Goal: Task Accomplishment & Management: Manage account settings

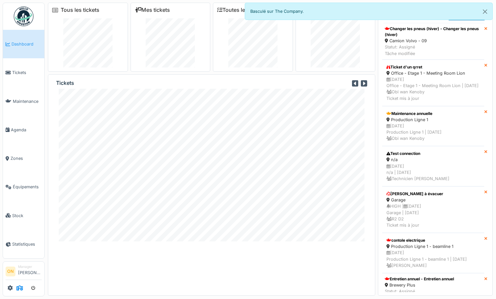
click at [20, 286] on icon at bounding box center [19, 287] width 7 height 5
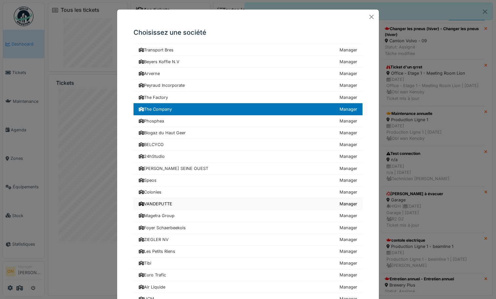
click at [179, 204] on link "VANDEPUTTE Manager" at bounding box center [247, 204] width 229 height 12
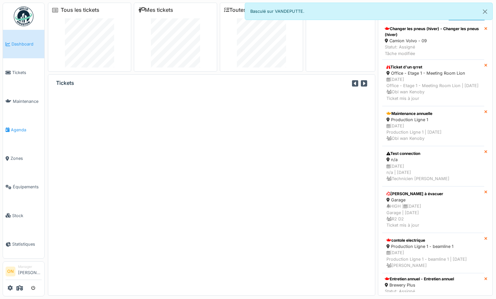
click at [17, 128] on span "Agenda" at bounding box center [26, 130] width 31 height 6
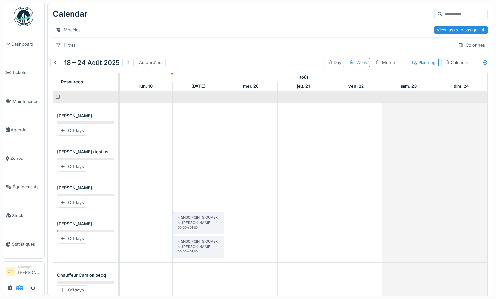
click at [20, 288] on icon at bounding box center [19, 287] width 7 height 5
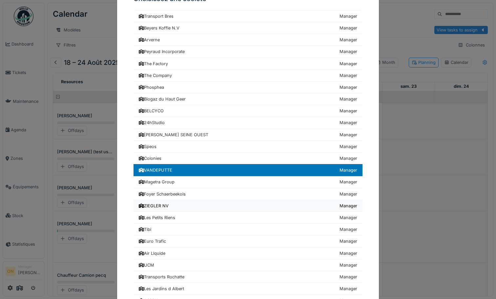
click at [159, 201] on link "ZIEGLER NV Manager" at bounding box center [247, 206] width 229 height 12
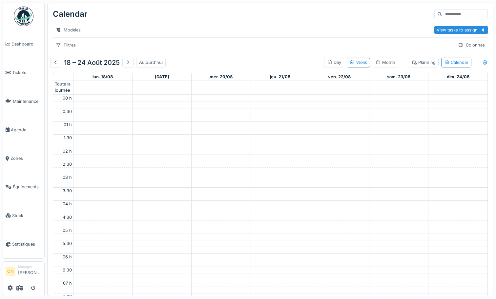
scroll to position [159, 0]
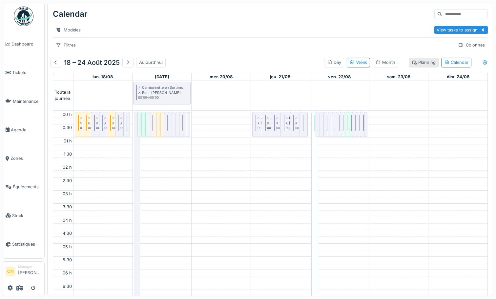
click at [428, 60] on div "Planning" at bounding box center [423, 62] width 24 height 6
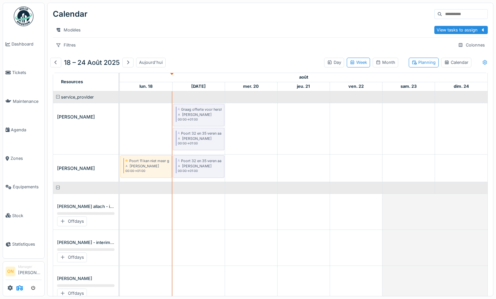
click at [22, 287] on icon at bounding box center [19, 287] width 7 height 5
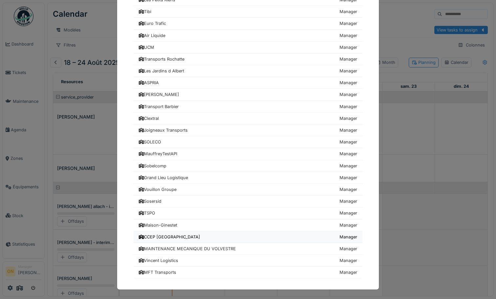
click at [233, 237] on link "CCEP Belgium Manager" at bounding box center [247, 237] width 229 height 12
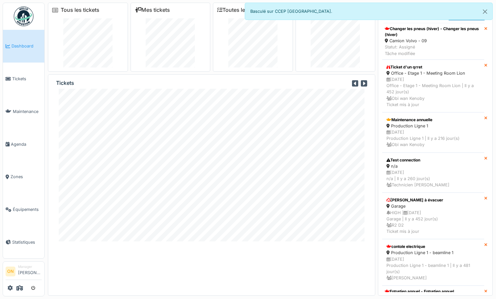
click at [250, 0] on div "Tous les tickets Mes tickets Toutes les tâches Mes tâches Tickets Notifications…" at bounding box center [270, 148] width 451 height 296
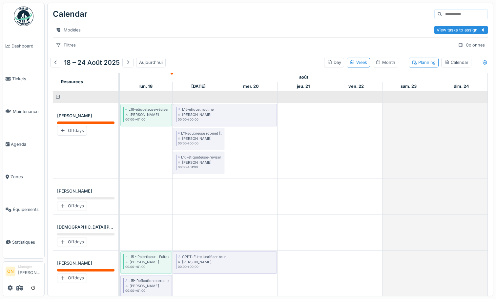
drag, startPoint x: 225, startPoint y: 52, endPoint x: 218, endPoint y: 55, distance: 7.6
click at [225, 53] on div "Calendar Modèles View tasks to assign Filtres Colonnes" at bounding box center [270, 29] width 445 height 52
click at [218, 55] on div "18 – 24 août 2025 Aujourd'hui Day Week Month Planning Calendar" at bounding box center [270, 62] width 440 height 15
click at [159, 31] on div "Modèles" at bounding box center [242, 30] width 379 height 10
click at [162, 35] on div "Modèles View tasks to assign" at bounding box center [270, 30] width 435 height 15
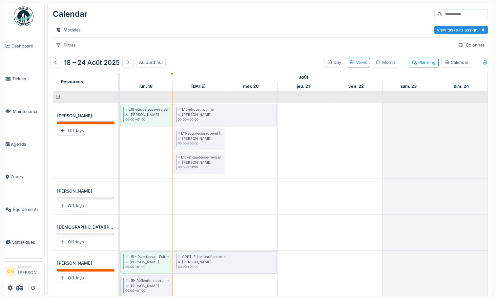
click at [483, 61] on icon at bounding box center [484, 62] width 5 height 4
click at [451, 87] on div "Show worked time" at bounding box center [462, 87] width 46 height 8
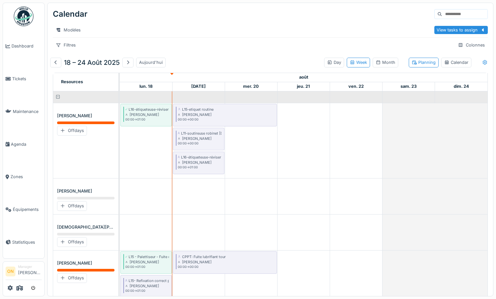
click at [234, 34] on div "Modèles" at bounding box center [242, 30] width 379 height 10
click at [456, 28] on div "View tasks to assign" at bounding box center [456, 30] width 41 height 6
click at [451, 31] on div "View tasks to assign" at bounding box center [456, 30] width 41 height 6
click at [338, 28] on div "Modèles" at bounding box center [242, 30] width 379 height 10
click at [297, 31] on div "Modèles" at bounding box center [242, 30] width 379 height 10
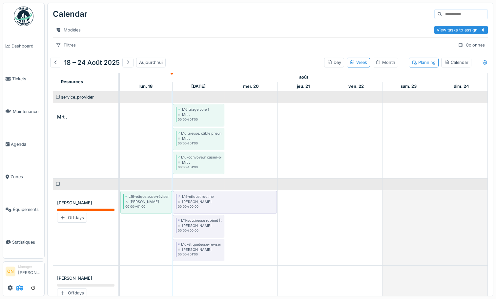
click at [19, 287] on icon at bounding box center [19, 287] width 7 height 5
